Goal: Find specific page/section: Find specific page/section

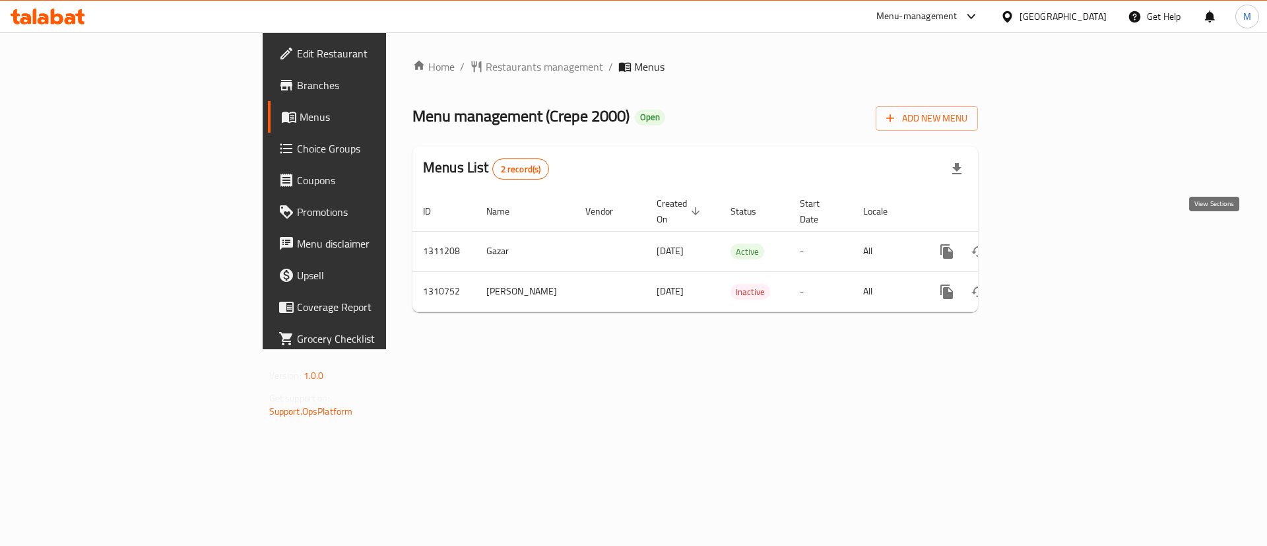
click at [1050, 244] on icon "enhanced table" at bounding box center [1042, 252] width 16 height 16
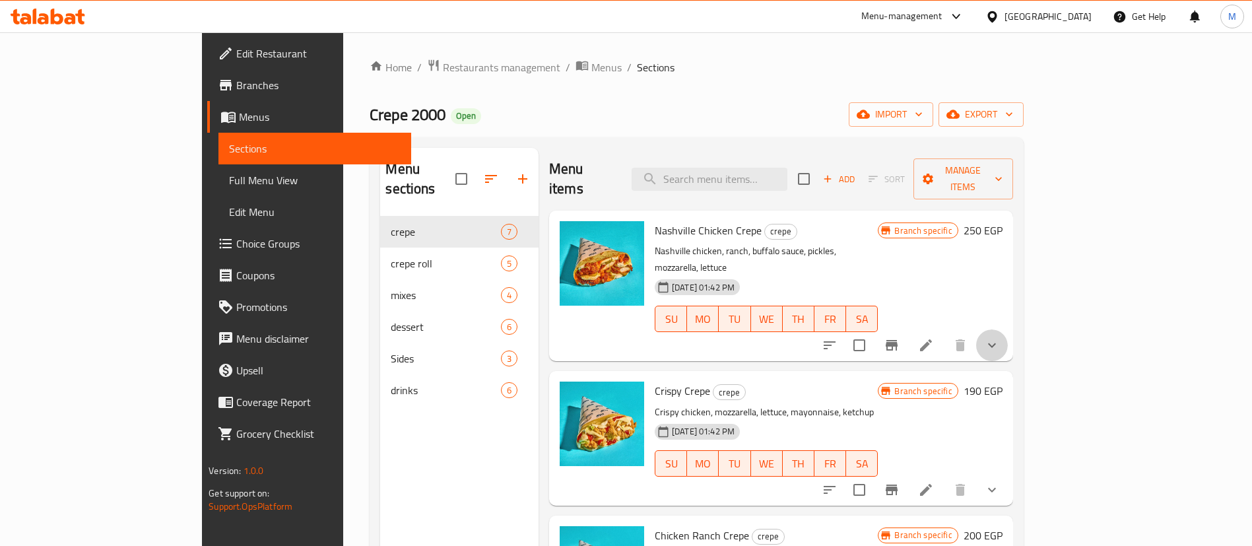
click at [1008, 329] on button "show more" at bounding box center [992, 345] width 32 height 32
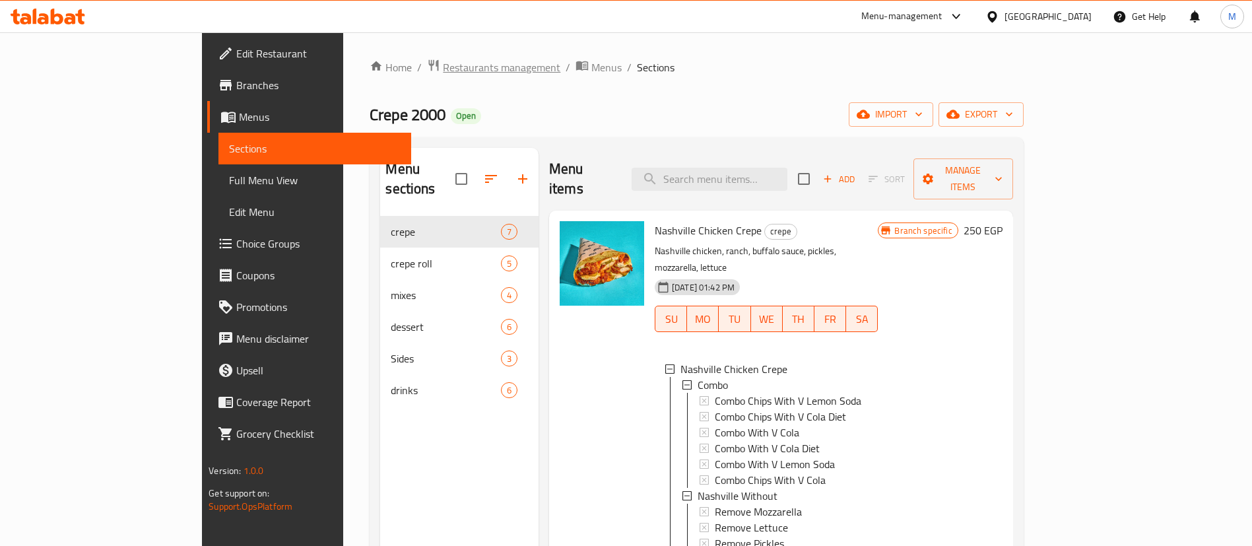
click at [443, 73] on span "Restaurants management" at bounding box center [501, 67] width 117 height 16
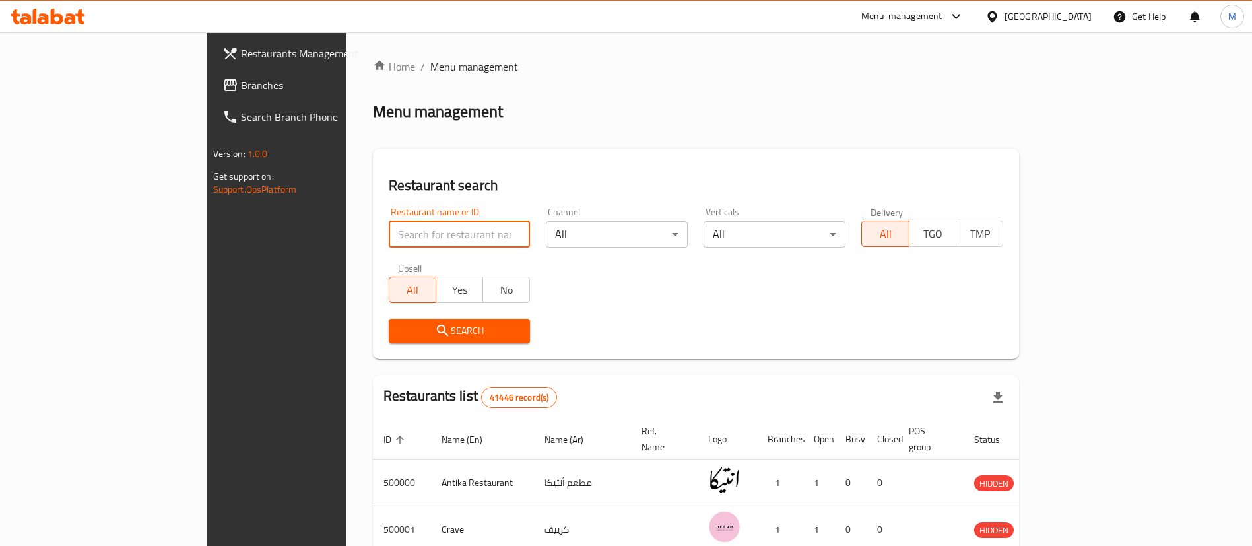
click at [389, 235] on input "search" at bounding box center [460, 234] width 142 height 26
type input "[DATE]"
click button "Search" at bounding box center [460, 331] width 142 height 24
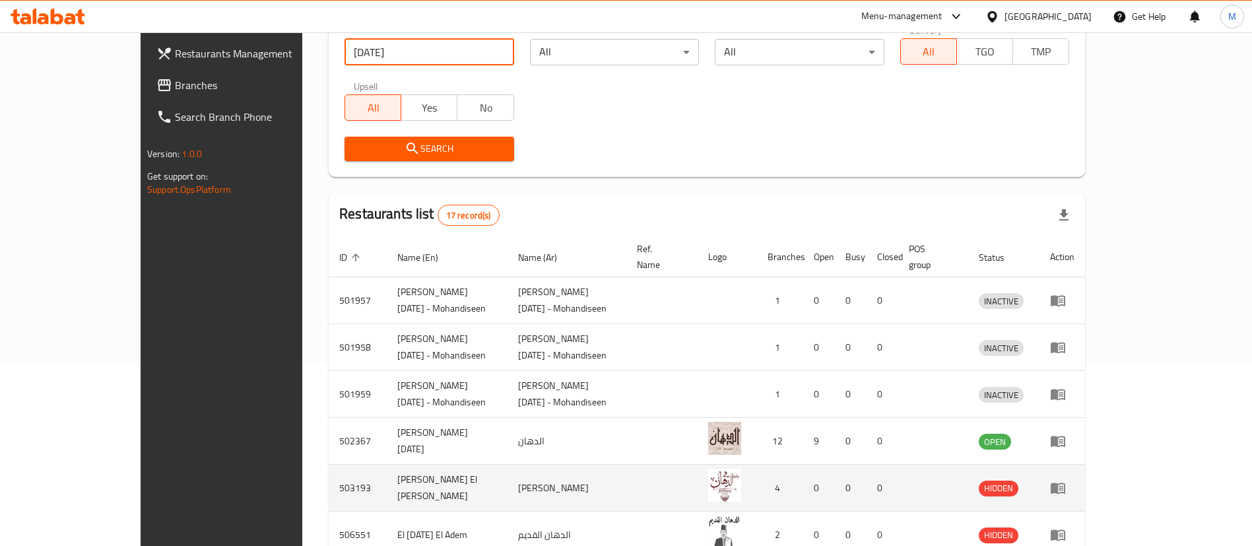
scroll to position [439, 0]
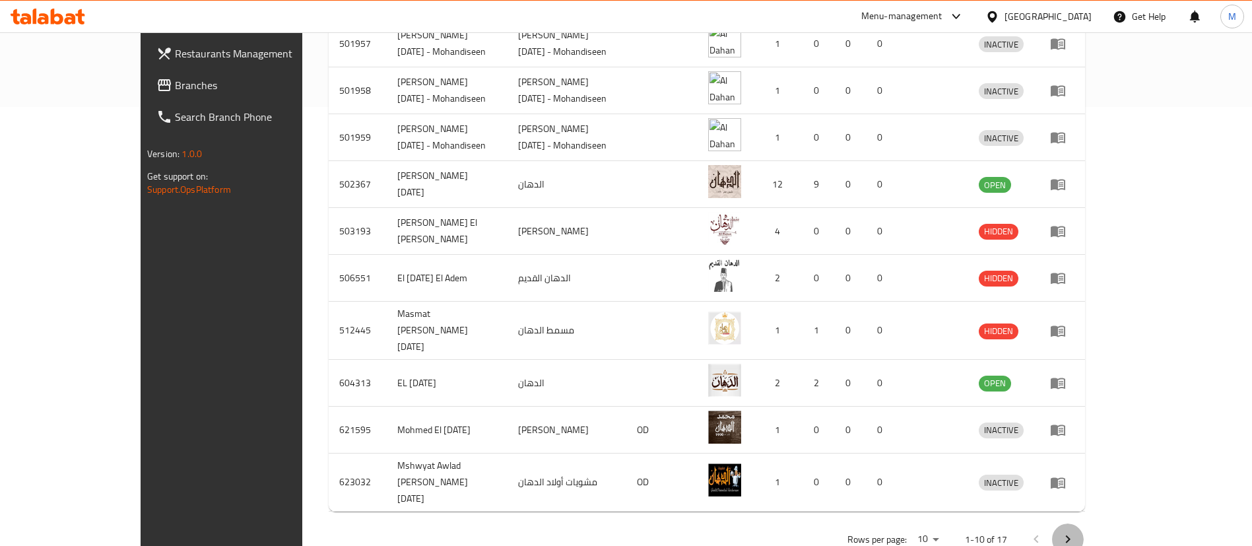
click at [1076, 531] on icon "Next page" at bounding box center [1068, 539] width 16 height 16
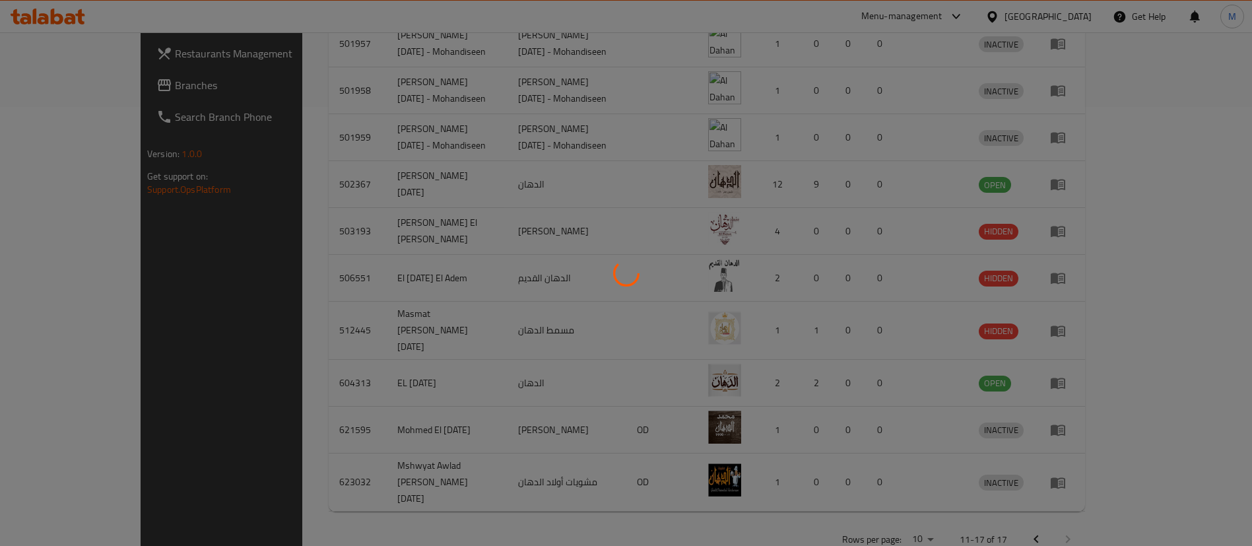
scroll to position [298, 0]
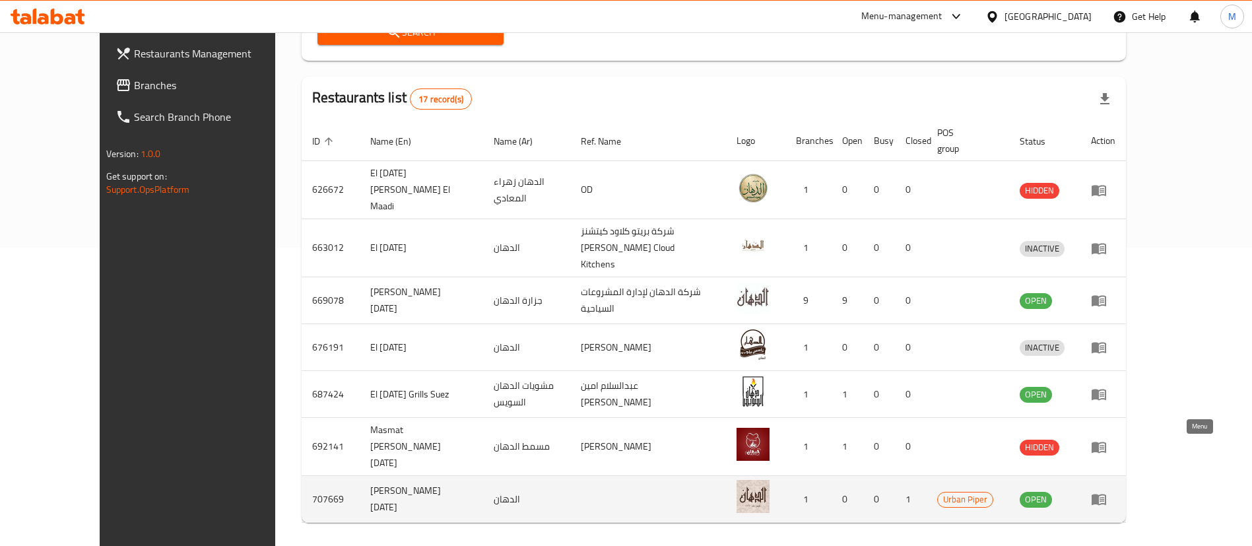
click at [1106, 494] on icon "enhanced table" at bounding box center [1099, 499] width 15 height 11
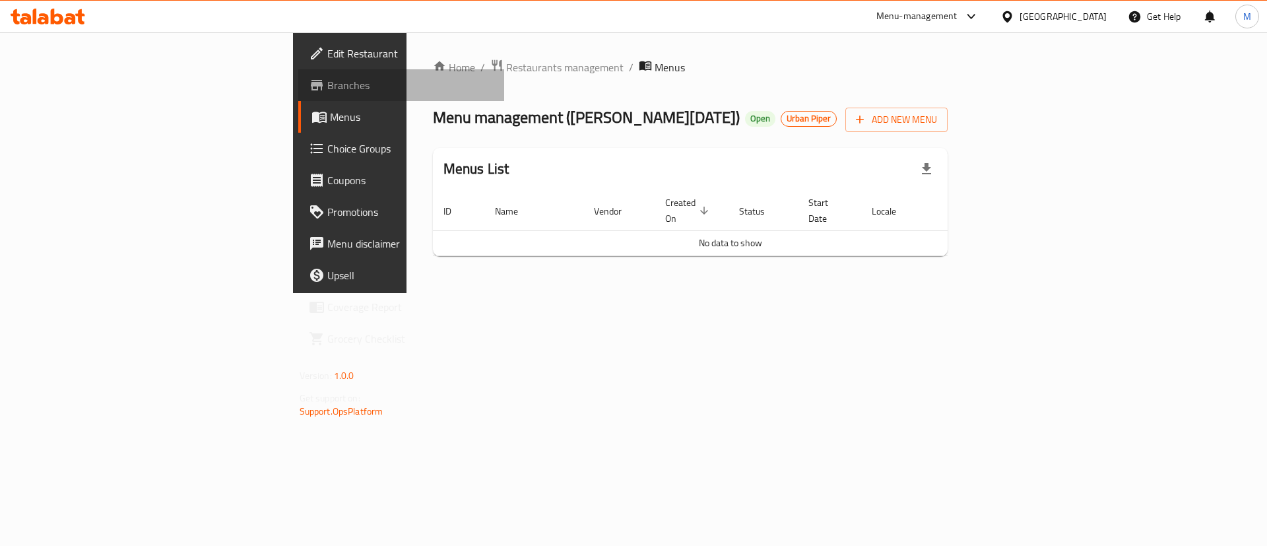
click at [327, 88] on span "Branches" at bounding box center [410, 85] width 167 height 16
